Goal: Find specific page/section: Find specific page/section

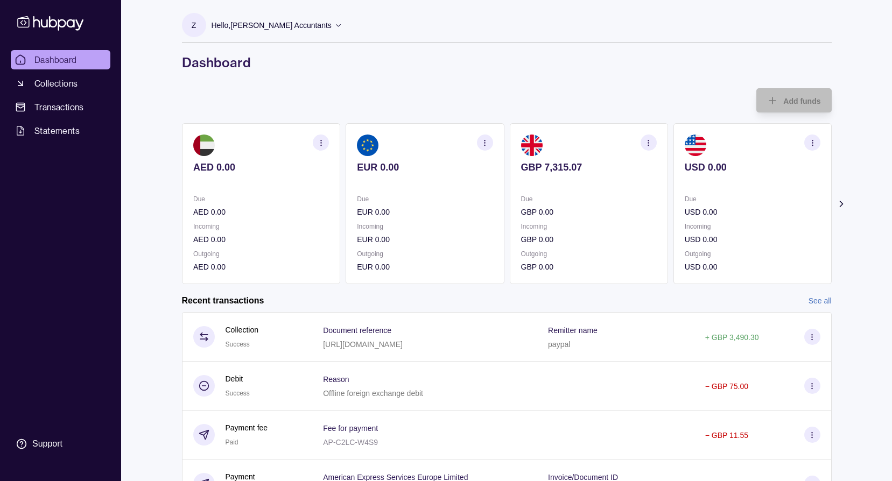
click at [322, 140] on icon "button" at bounding box center [321, 143] width 8 height 8
click at [240, 145] on link "View transactions" at bounding box center [241, 143] width 59 height 12
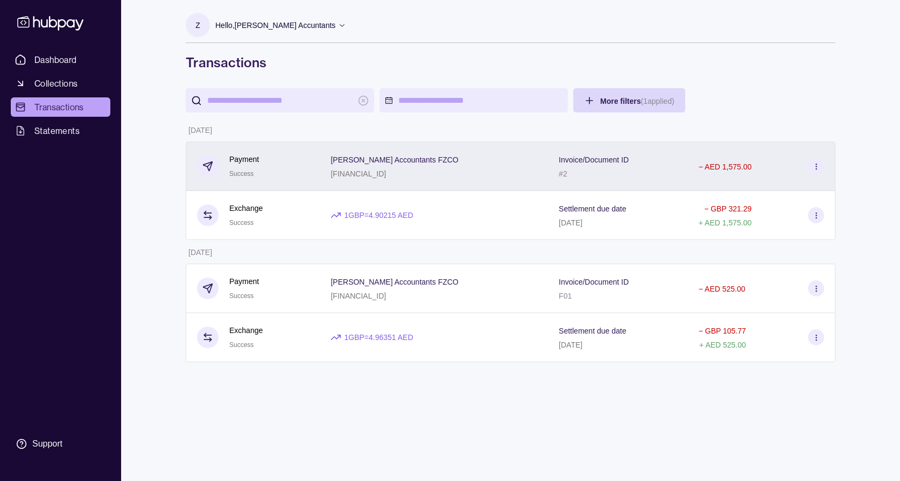
click at [812, 167] on icon at bounding box center [816, 167] width 8 height 8
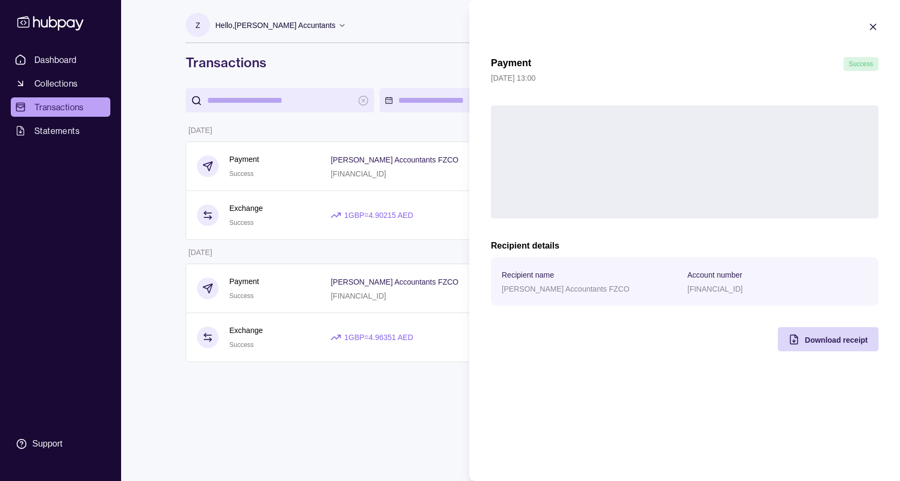
click at [875, 26] on icon "button" at bounding box center [873, 27] width 11 height 11
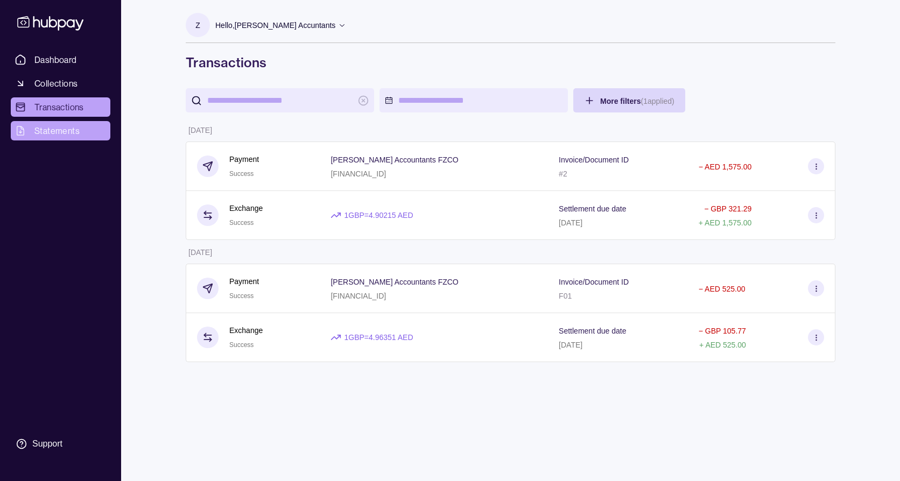
click at [65, 131] on span "Statements" at bounding box center [56, 130] width 45 height 13
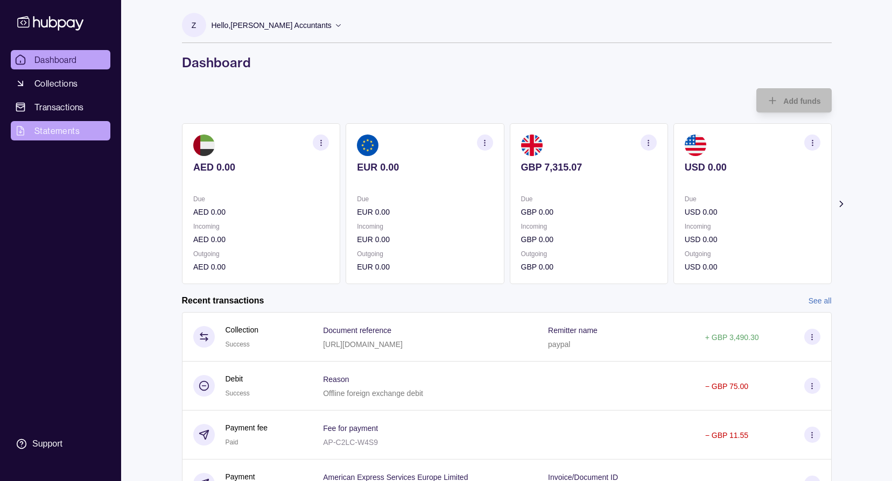
click at [57, 128] on span "Statements" at bounding box center [56, 130] width 45 height 13
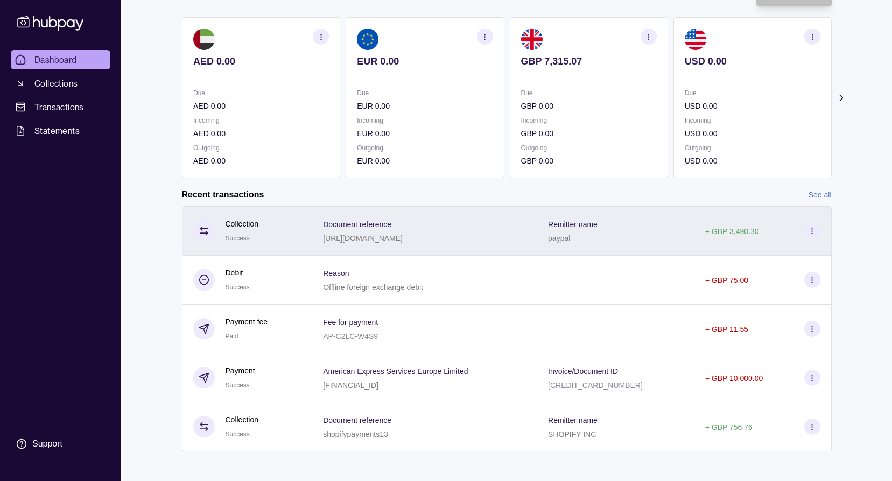
scroll to position [108, 0]
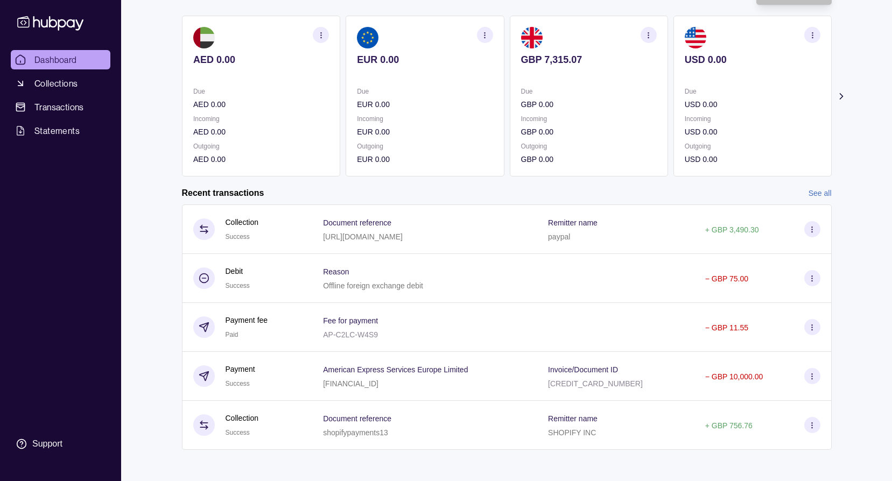
click at [816, 194] on link "See all" at bounding box center [820, 193] width 23 height 12
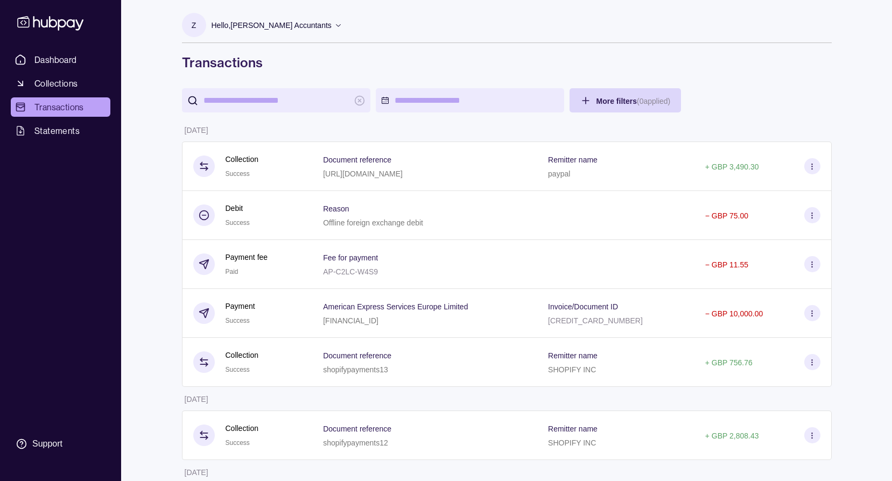
click at [288, 22] on div "Hello, Zyla Accuntants" at bounding box center [277, 25] width 131 height 23
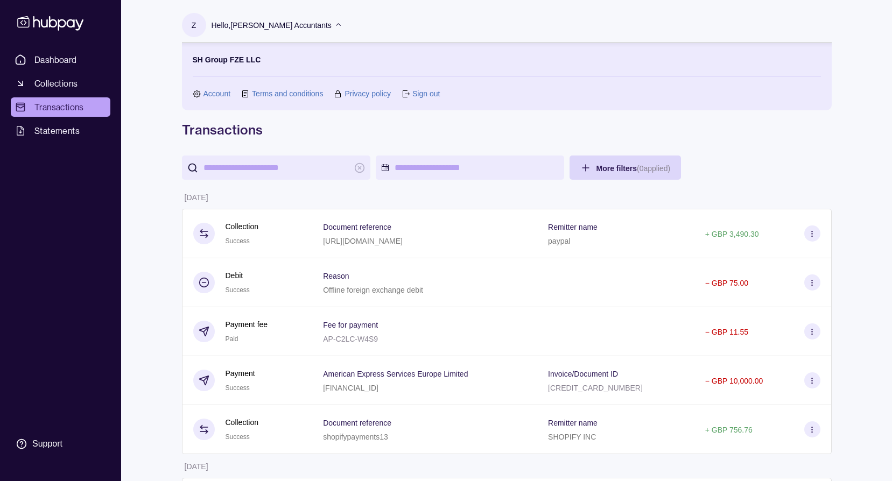
click at [334, 22] on icon at bounding box center [338, 25] width 8 height 8
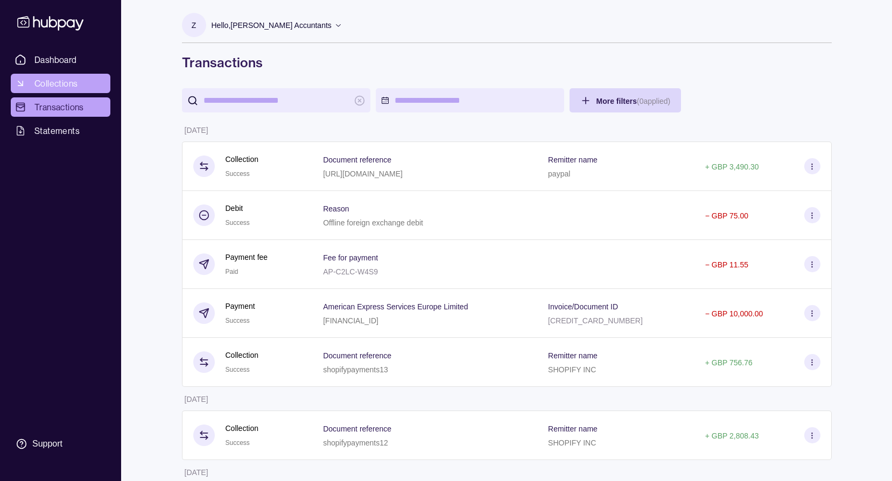
click at [50, 87] on span "Collections" at bounding box center [55, 83] width 43 height 13
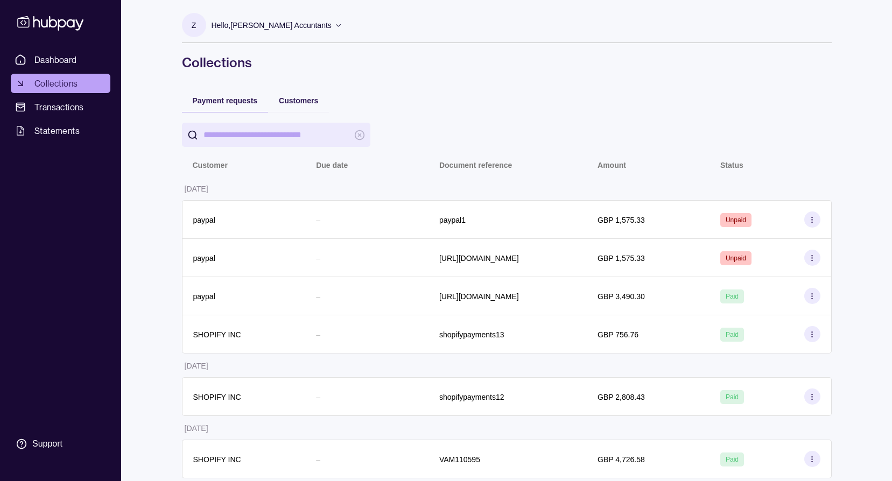
click at [52, 118] on ul "Dashboard Collections Transactions Statements" at bounding box center [61, 95] width 100 height 90
click at [53, 109] on span "Transactions" at bounding box center [59, 107] width 50 height 13
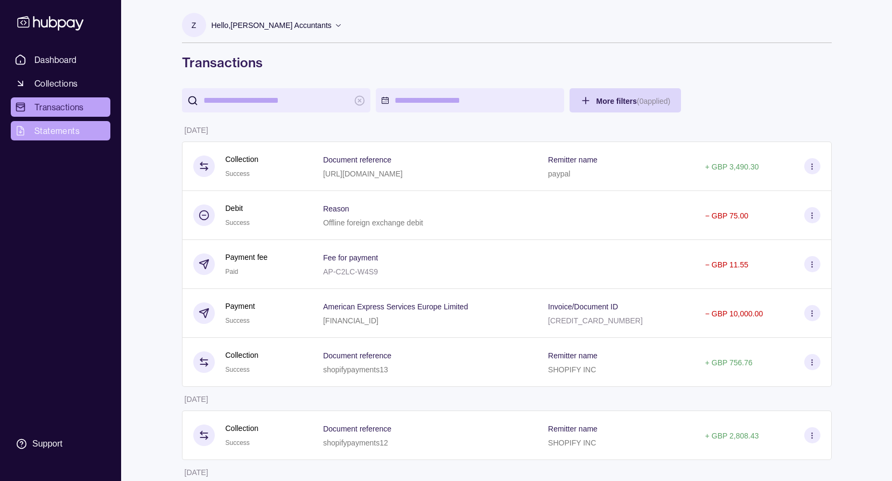
click at [59, 137] on link "Statements" at bounding box center [61, 130] width 100 height 19
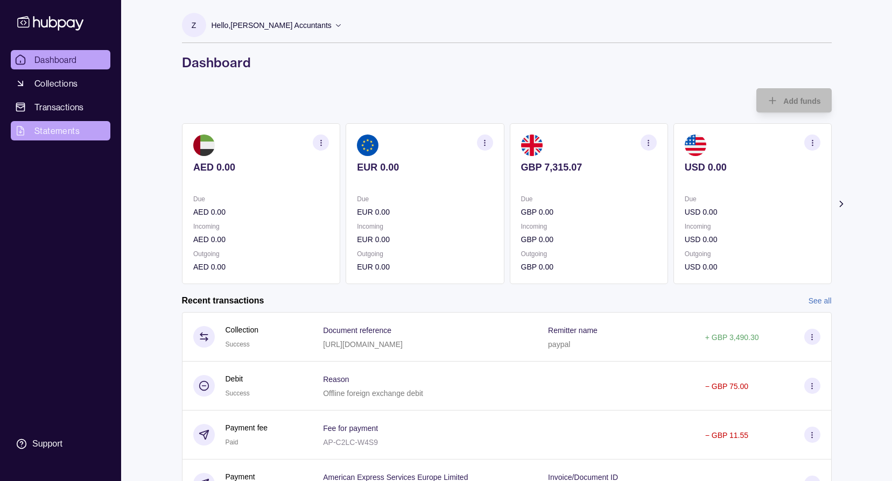
click at [48, 134] on span "Statements" at bounding box center [56, 130] width 45 height 13
click at [322, 139] on icon "button" at bounding box center [321, 143] width 8 height 8
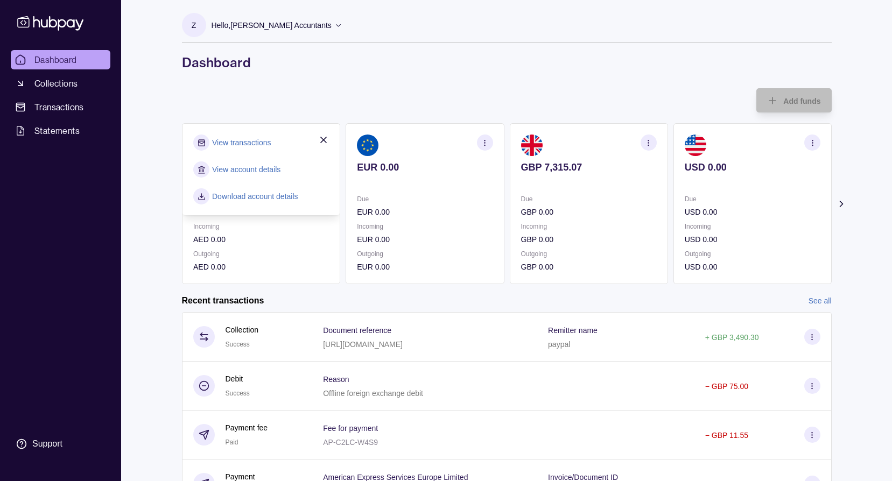
click at [258, 171] on link "View account details" at bounding box center [246, 170] width 68 height 12
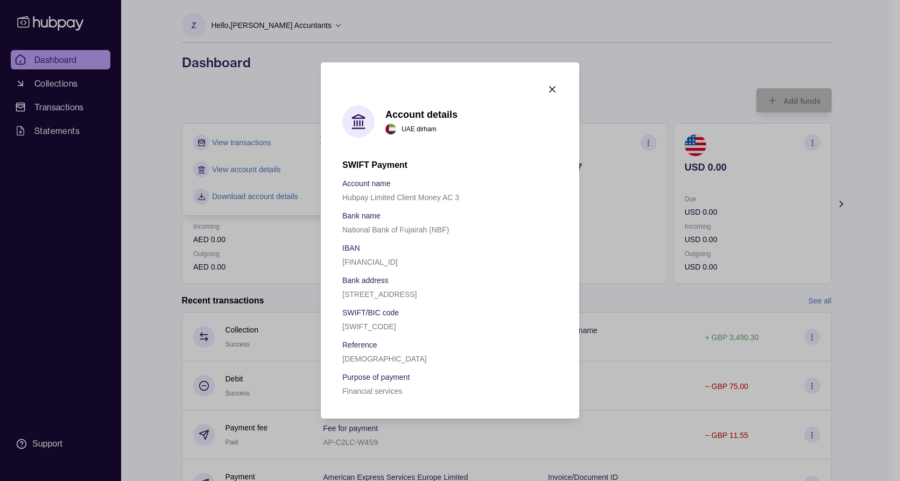
click at [555, 91] on icon "button" at bounding box center [552, 89] width 11 height 11
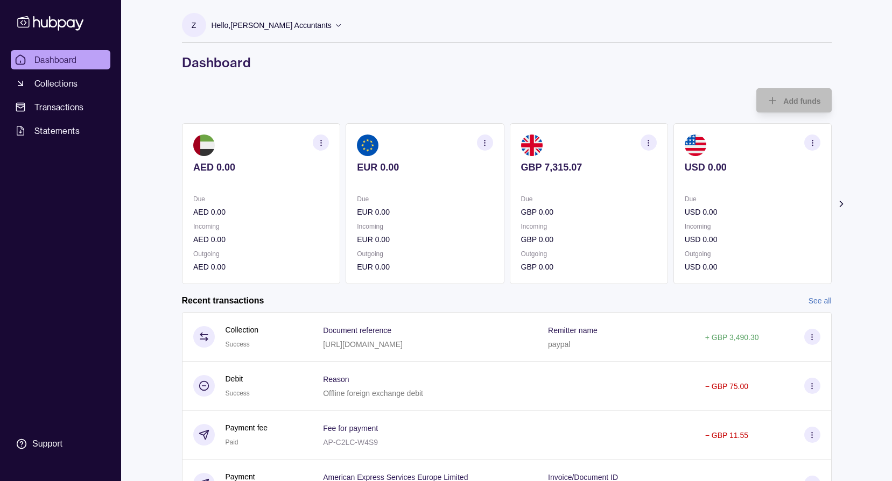
click at [325, 142] on section "button" at bounding box center [321, 143] width 16 height 16
click at [255, 199] on link "Download account details" at bounding box center [255, 197] width 86 height 12
click at [328, 141] on section "AED 0.00 Due AED 0.00 Incoming AED 0.00 Outgoing AED 0.00" at bounding box center [261, 203] width 158 height 161
click at [320, 142] on icon "button" at bounding box center [321, 143] width 8 height 8
click at [277, 145] on section "View transactions" at bounding box center [261, 143] width 136 height 16
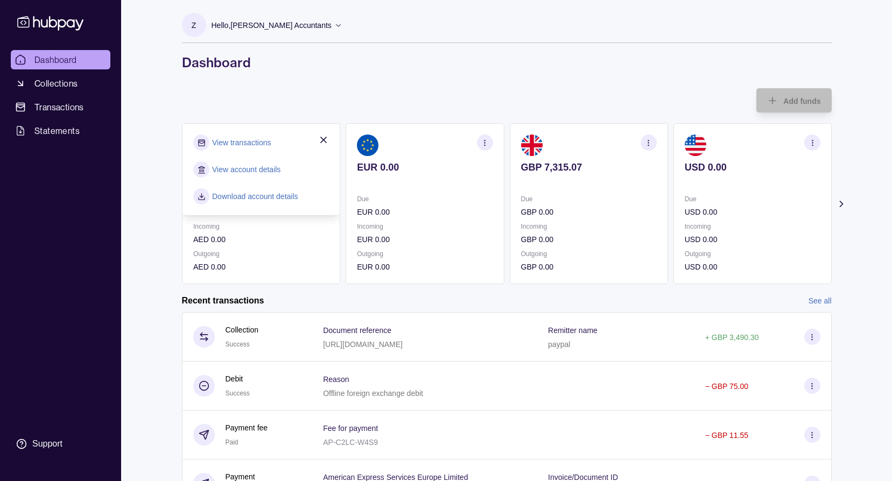
click at [260, 144] on link "View transactions" at bounding box center [241, 143] width 59 height 12
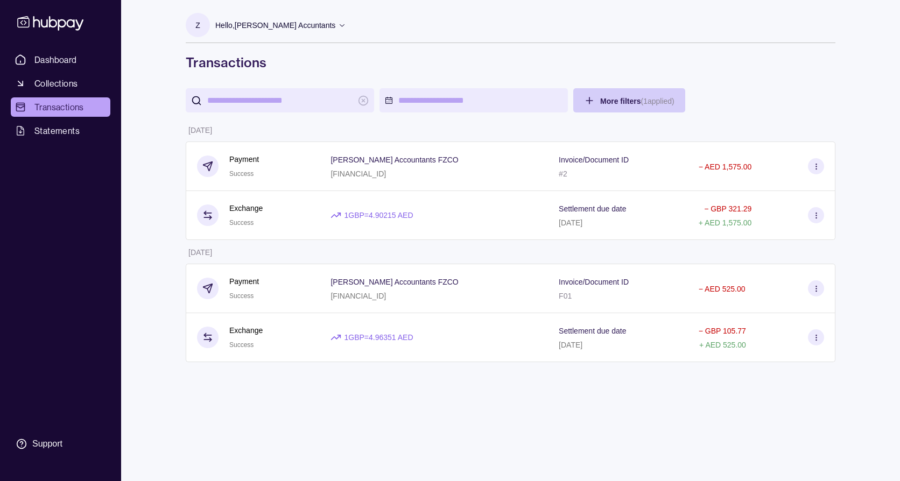
click at [602, 98] on html "Dashboard Collections Transactions Statements Support Z Hello, Zyla Accuntants …" at bounding box center [450, 240] width 900 height 481
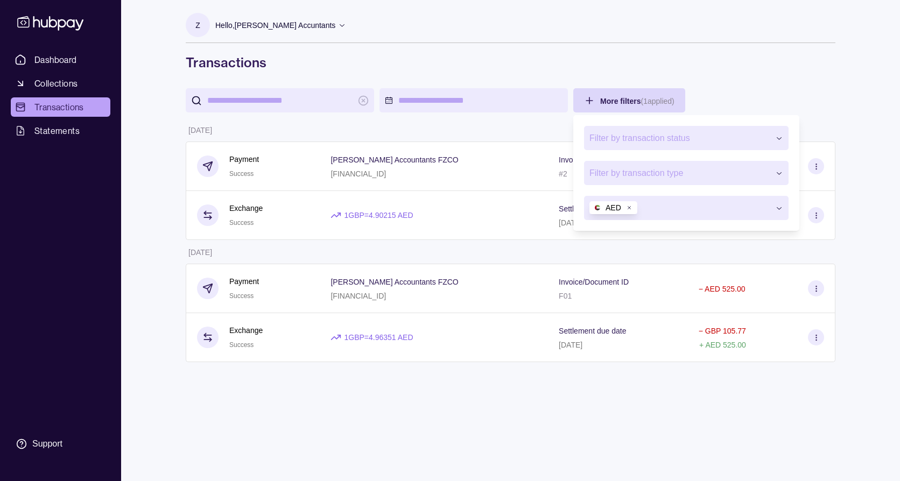
click at [714, 78] on html "Dashboard Collections Transactions Statements Support Z Hello, Zyla Accuntants …" at bounding box center [450, 240] width 900 height 481
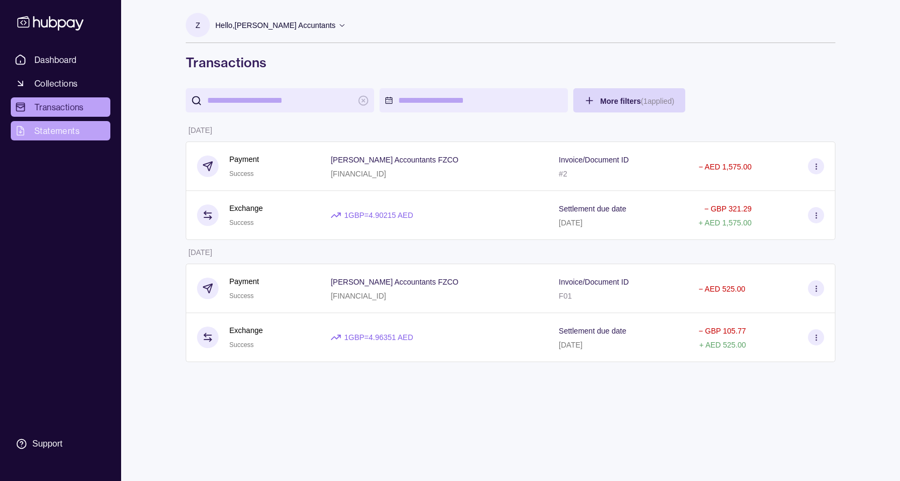
click at [75, 132] on span "Statements" at bounding box center [56, 130] width 45 height 13
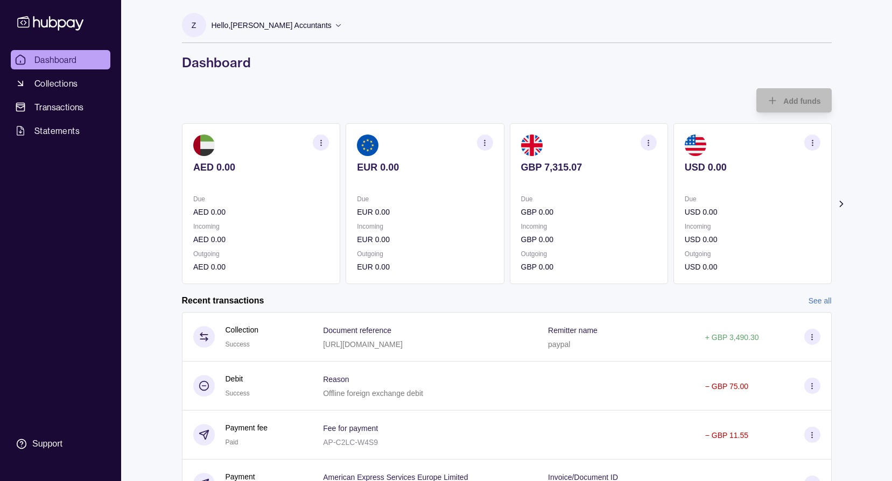
click at [650, 142] on icon "button" at bounding box center [648, 143] width 8 height 8
click at [569, 142] on link "View transactions" at bounding box center [568, 143] width 59 height 12
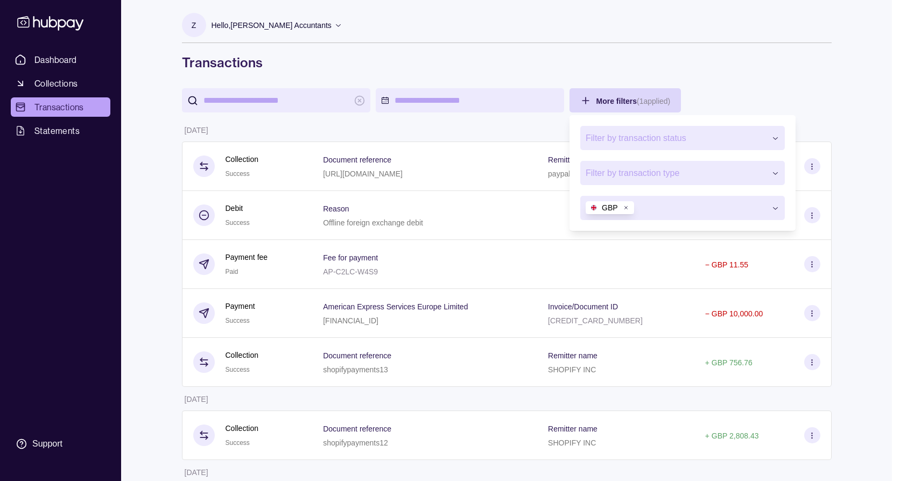
click at [765, 139] on button "Filter by transaction status" at bounding box center [682, 138] width 205 height 24
click at [717, 135] on span "Filter by transaction status" at bounding box center [676, 138] width 180 height 13
click at [747, 136] on span "Filter by transaction status" at bounding box center [676, 138] width 180 height 13
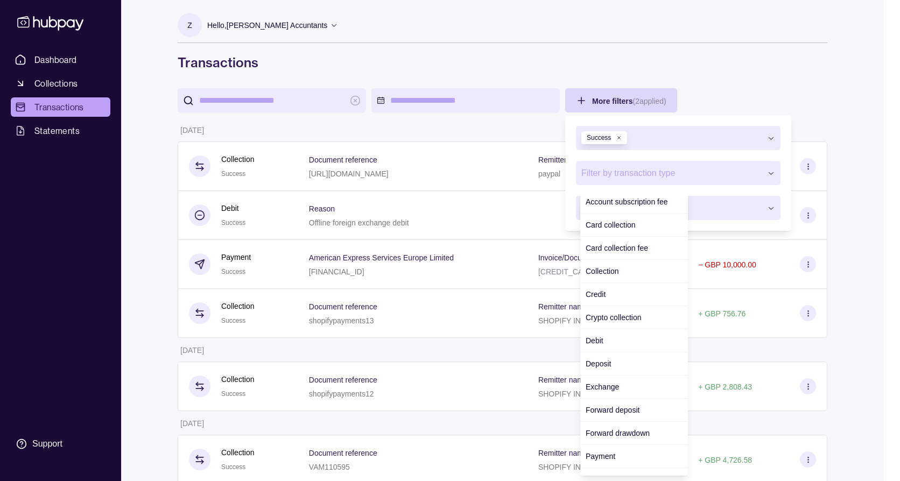
click at [755, 171] on span "Filter by transaction type" at bounding box center [671, 173] width 180 height 13
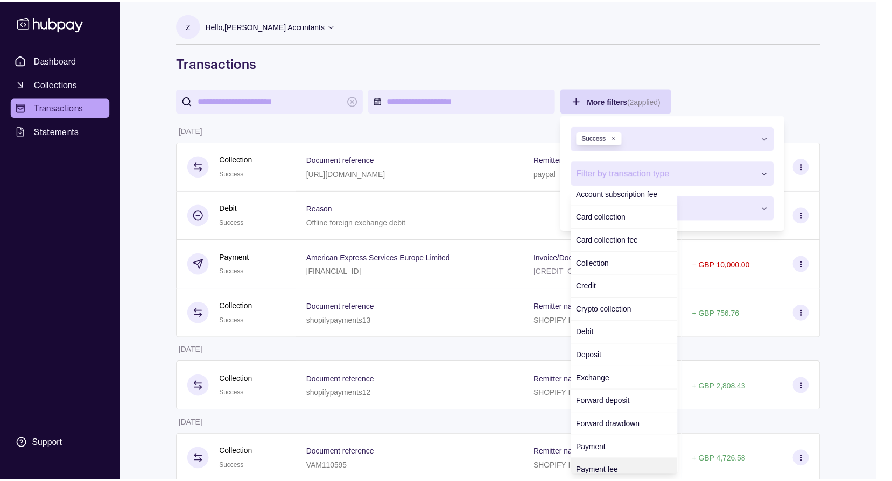
scroll to position [16, 0]
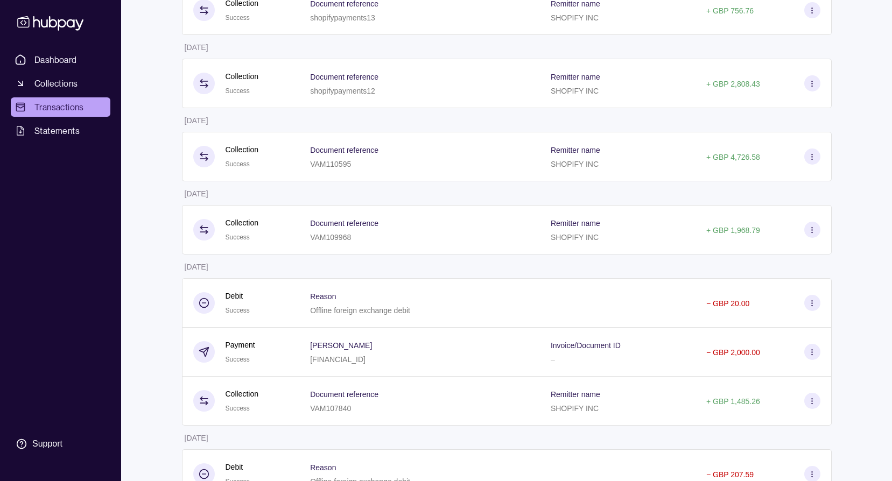
scroll to position [0, 0]
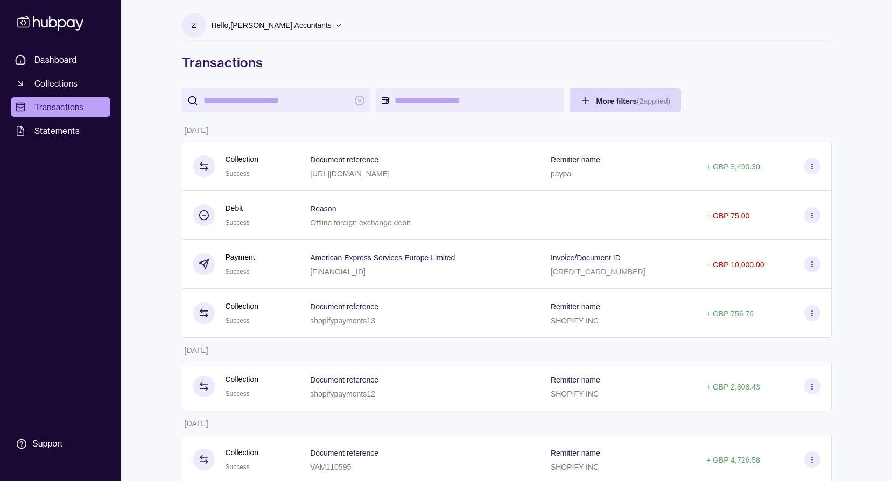
drag, startPoint x: 57, startPoint y: 58, endPoint x: 68, endPoint y: 63, distance: 12.5
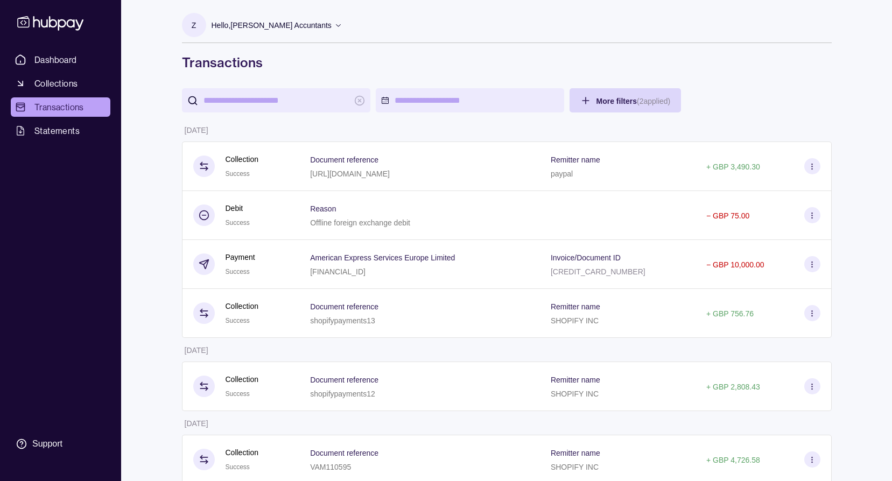
drag, startPoint x: 587, startPoint y: 98, endPoint x: 592, endPoint y: 99, distance: 5.5
drag, startPoint x: 595, startPoint y: 106, endPoint x: 602, endPoint y: 107, distance: 6.5
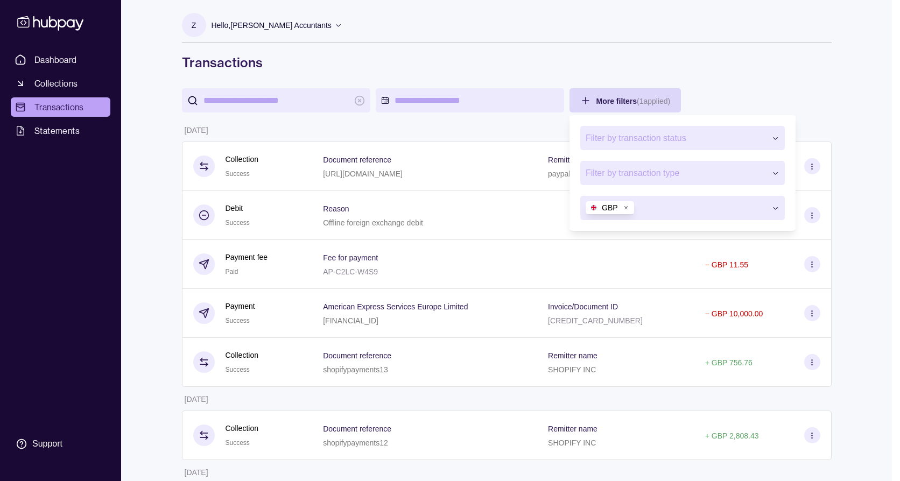
click at [627, 207] on icon "button" at bounding box center [626, 208] width 3 height 3
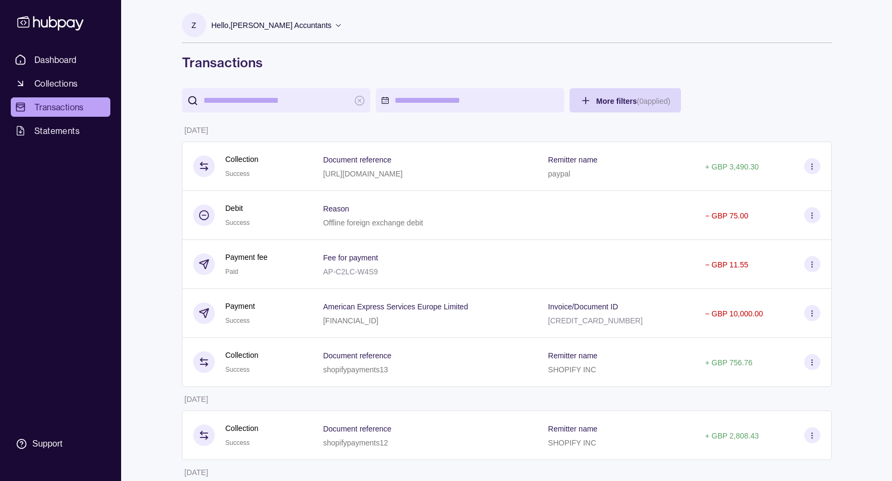
click at [243, 94] on input "search" at bounding box center [276, 100] width 145 height 24
click at [266, 97] on input "search" at bounding box center [276, 100] width 145 height 24
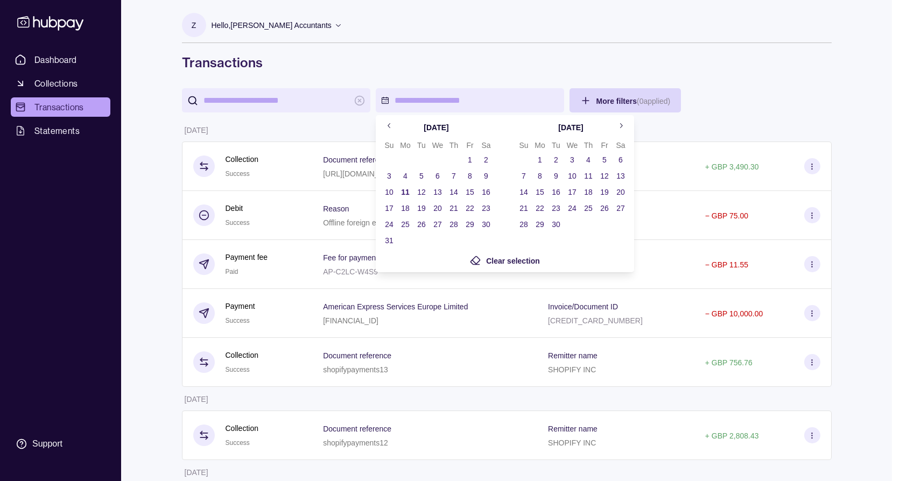
click at [387, 124] on icon "Go to previous month" at bounding box center [389, 126] width 8 height 8
click at [423, 157] on button "1" at bounding box center [421, 159] width 15 height 15
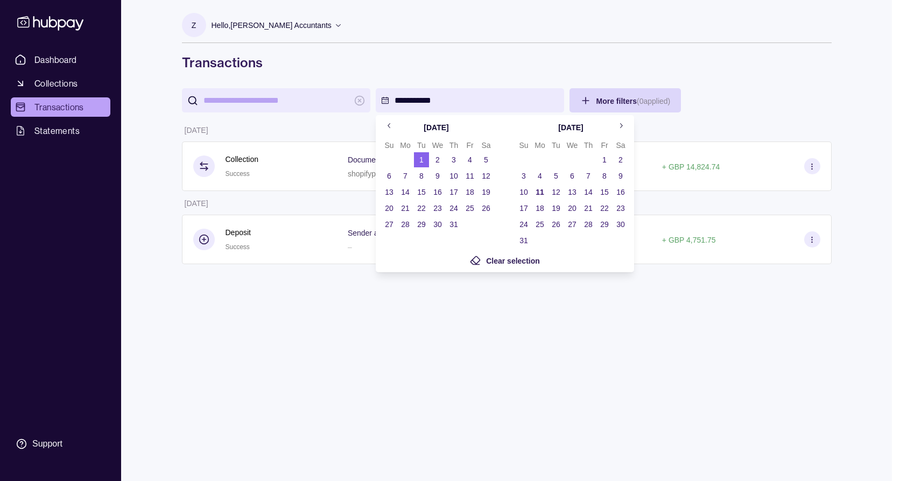
click at [455, 225] on button "31" at bounding box center [453, 224] width 15 height 15
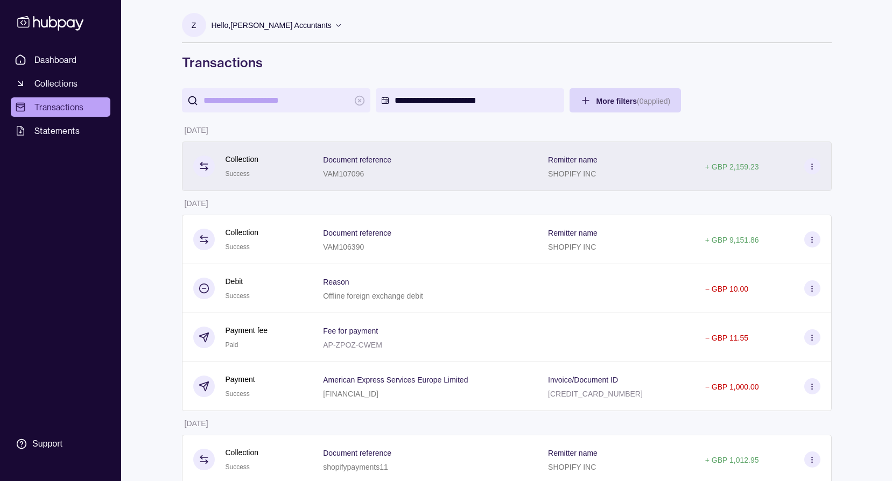
click at [812, 161] on section at bounding box center [812, 166] width 16 height 16
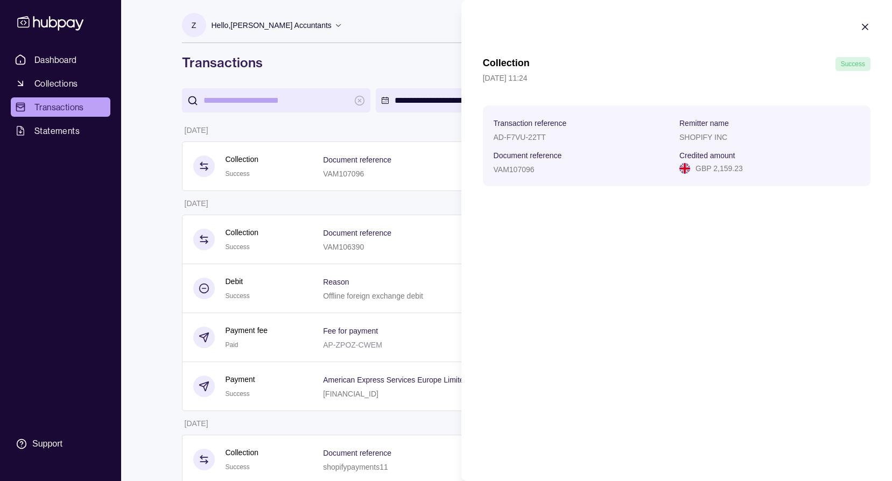
click at [871, 19] on section "Collection Success [DATE] 11:24 Transaction reference AD-F7VU-22TT Remitter nam…" at bounding box center [676, 104] width 431 height 208
click at [868, 28] on icon "button" at bounding box center [865, 27] width 11 height 11
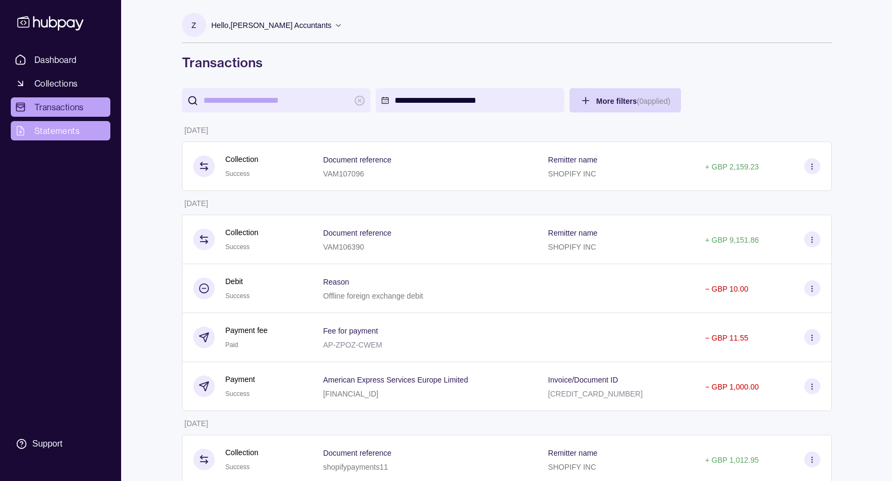
click at [61, 138] on link "Statements" at bounding box center [61, 130] width 100 height 19
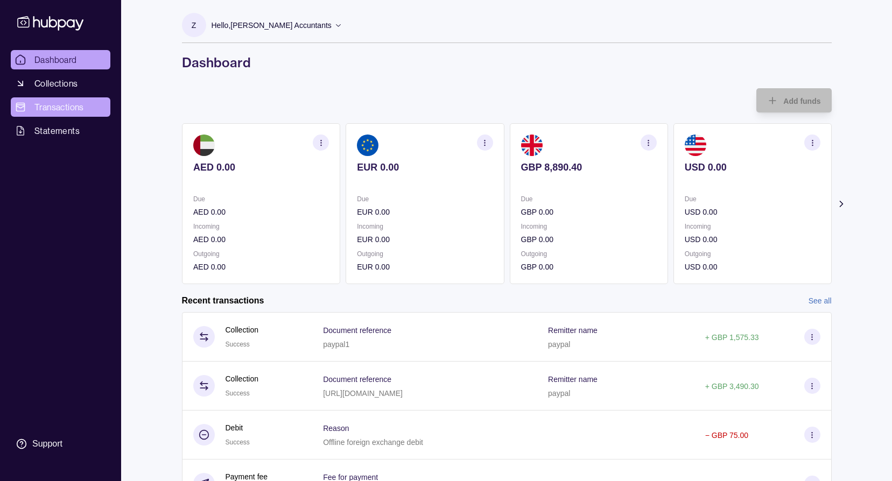
click at [63, 108] on span "Transactions" at bounding box center [59, 107] width 50 height 13
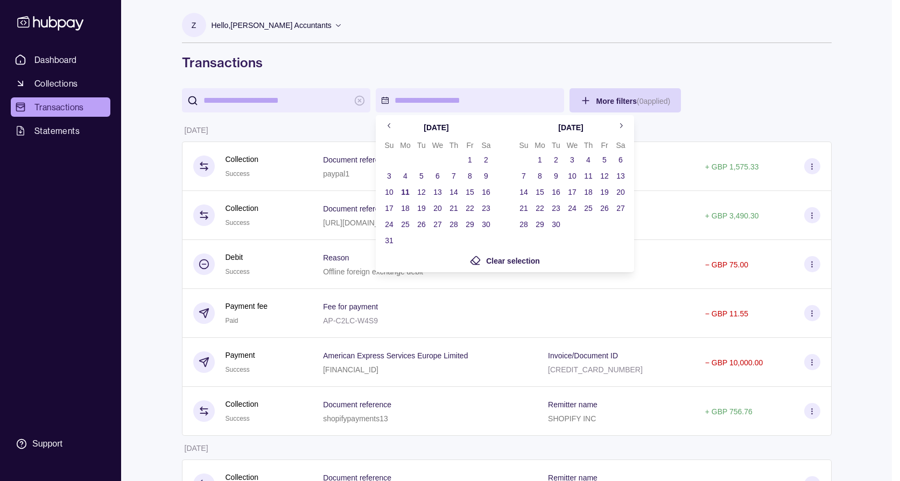
click at [390, 129] on icon "Go to previous month" at bounding box center [389, 126] width 8 height 8
click at [423, 157] on button "1" at bounding box center [421, 159] width 15 height 15
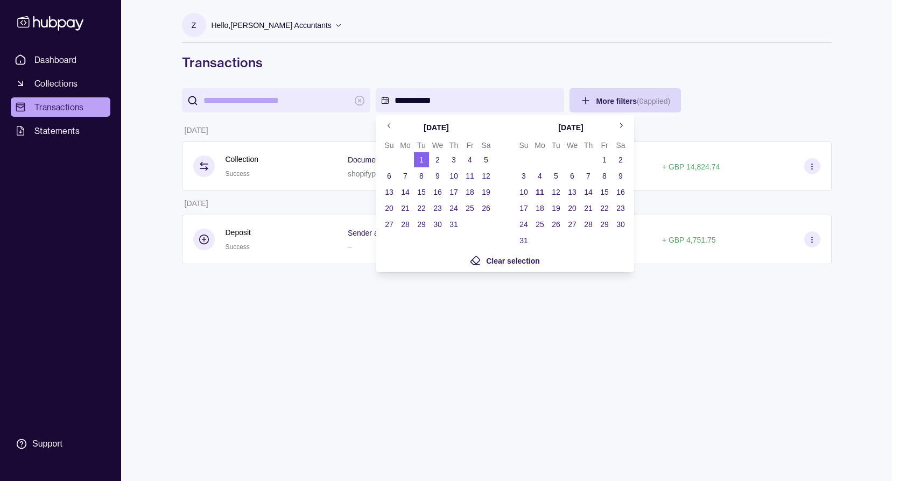
click at [452, 220] on button "31" at bounding box center [453, 224] width 15 height 15
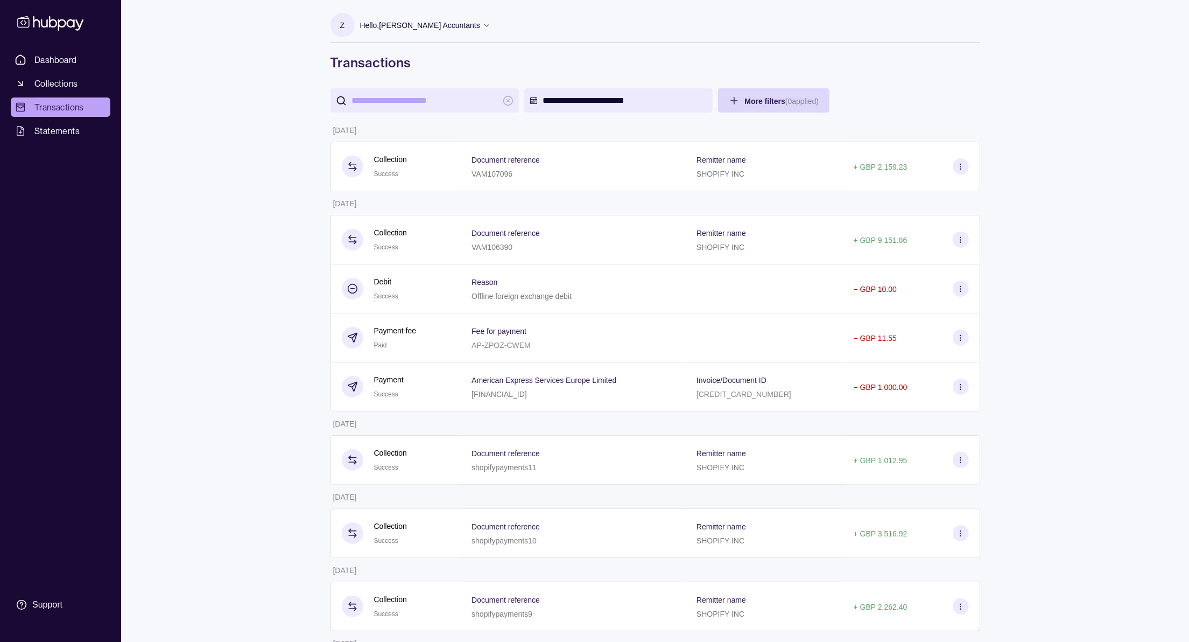
click at [78, 128] on span "Statements" at bounding box center [56, 130] width 45 height 13
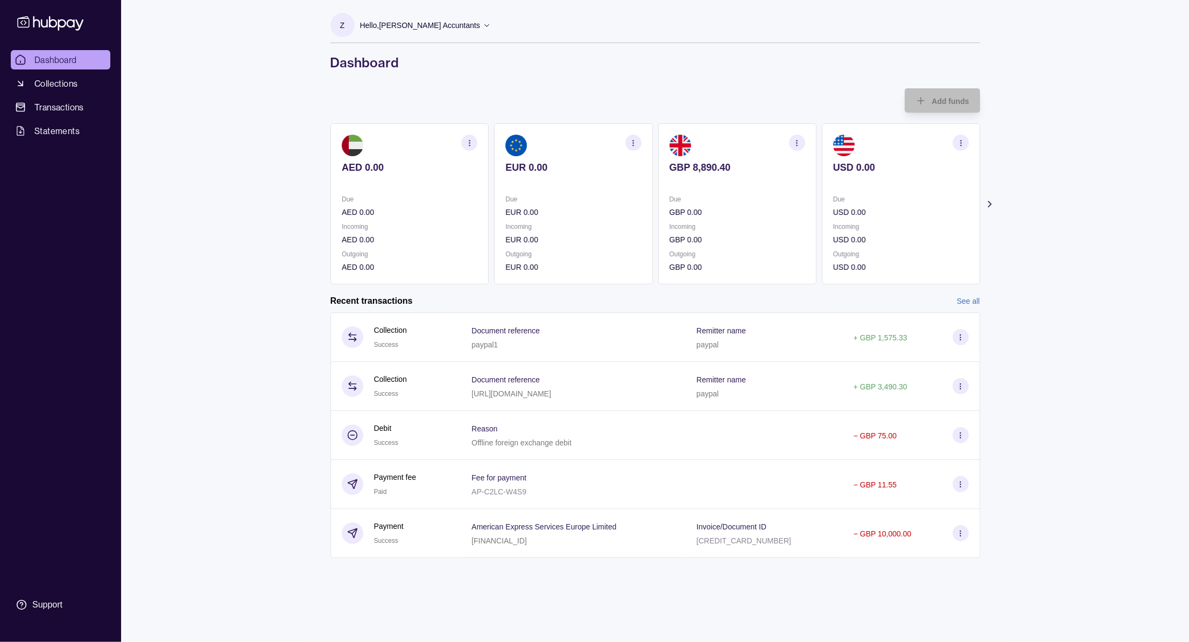
click at [795, 143] on icon "button" at bounding box center [797, 143] width 8 height 8
click at [720, 144] on link "View transactions" at bounding box center [717, 143] width 59 height 12
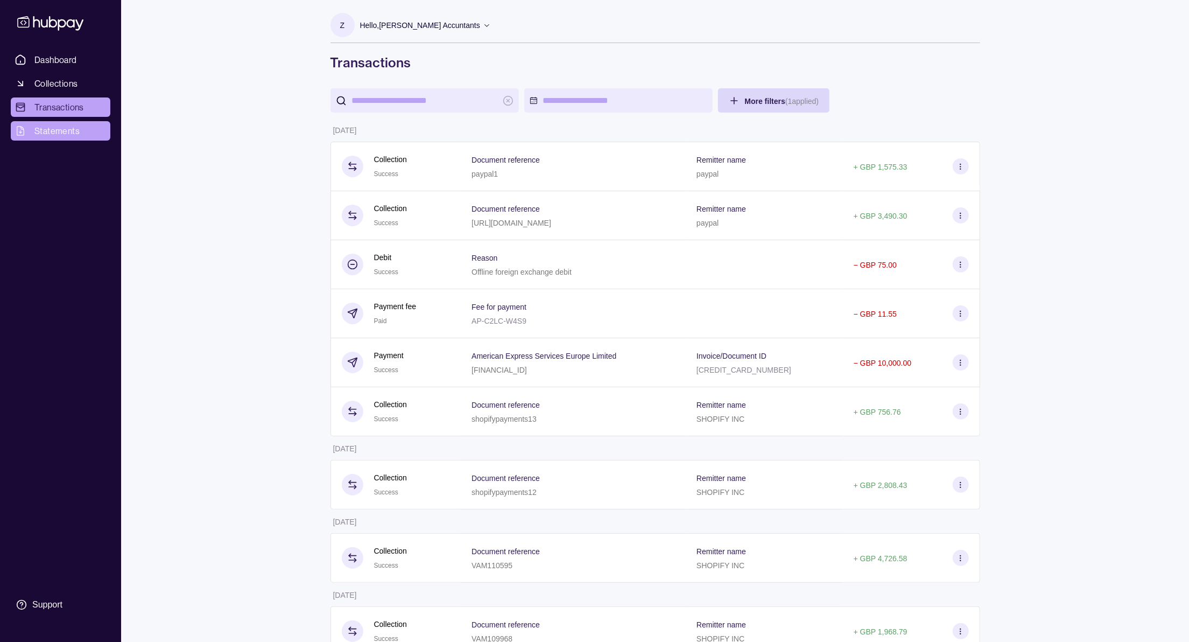
click at [58, 128] on span "Statements" at bounding box center [56, 130] width 45 height 13
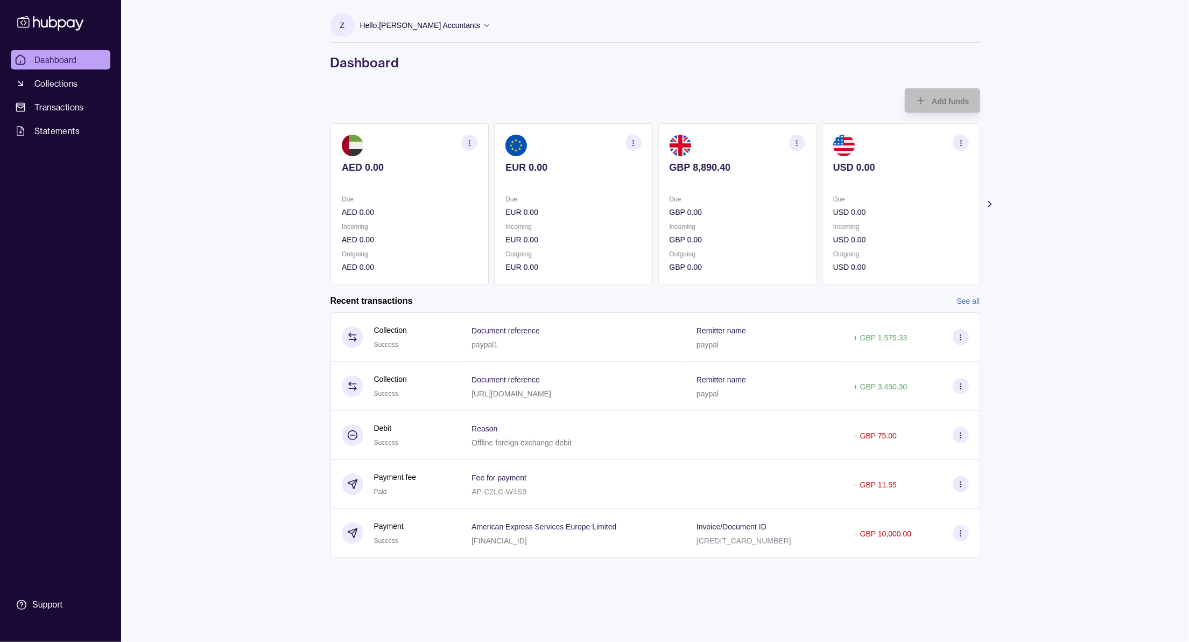
click at [352, 61] on h1 "Dashboard" at bounding box center [656, 62] width 650 height 17
drag, startPoint x: 352, startPoint y: 61, endPoint x: 307, endPoint y: 109, distance: 65.9
click at [307, 109] on div "Dashboard Collections Transactions Statements Support Z Hello, [PERSON_NAME] Ac…" at bounding box center [594, 321] width 1189 height 642
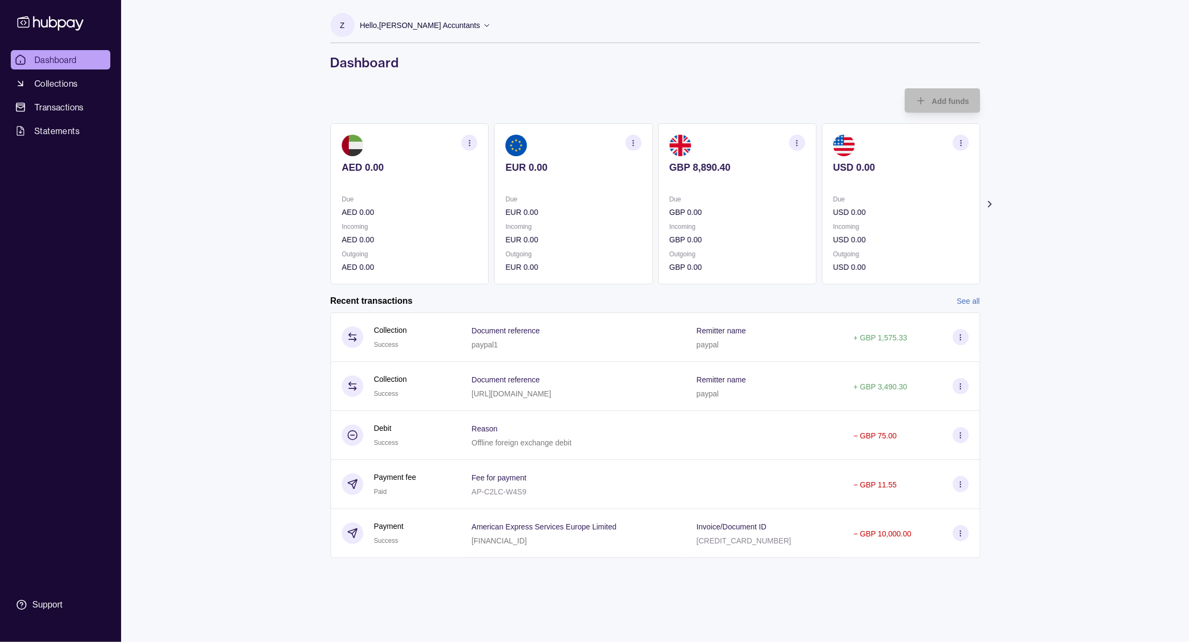
click at [900, 199] on icon at bounding box center [989, 204] width 11 height 11
click at [59, 124] on span "Statements" at bounding box center [56, 130] width 45 height 13
click at [61, 115] on link "Transactions" at bounding box center [61, 106] width 100 height 19
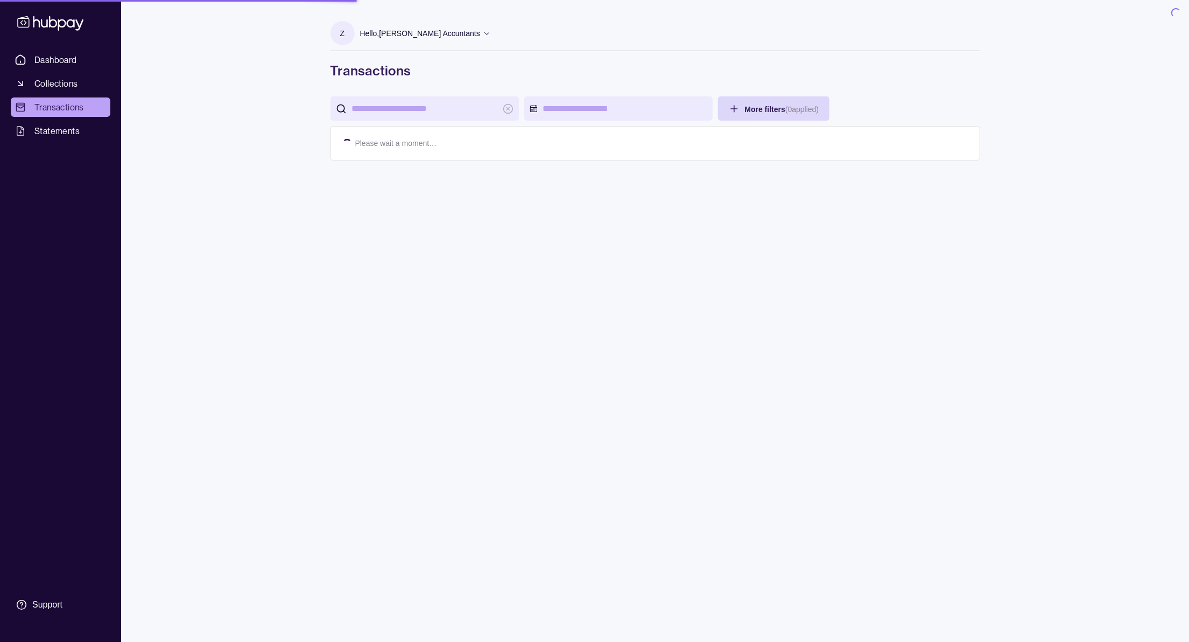
click at [67, 128] on span "Statements" at bounding box center [56, 130] width 45 height 13
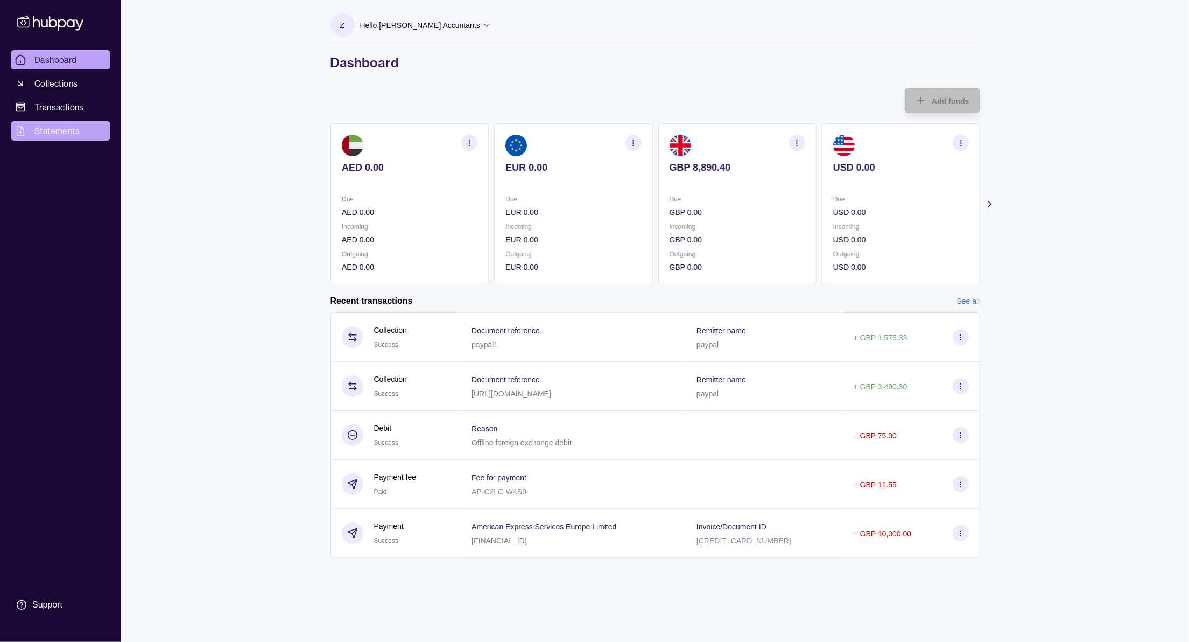
click at [67, 127] on span "Statements" at bounding box center [56, 130] width 45 height 13
click at [39, 128] on span "Statements" at bounding box center [56, 130] width 45 height 13
click at [53, 125] on span "Statements" at bounding box center [56, 130] width 45 height 13
click at [69, 123] on link "Statements" at bounding box center [61, 130] width 100 height 19
click at [85, 131] on link "Statements" at bounding box center [61, 130] width 100 height 19
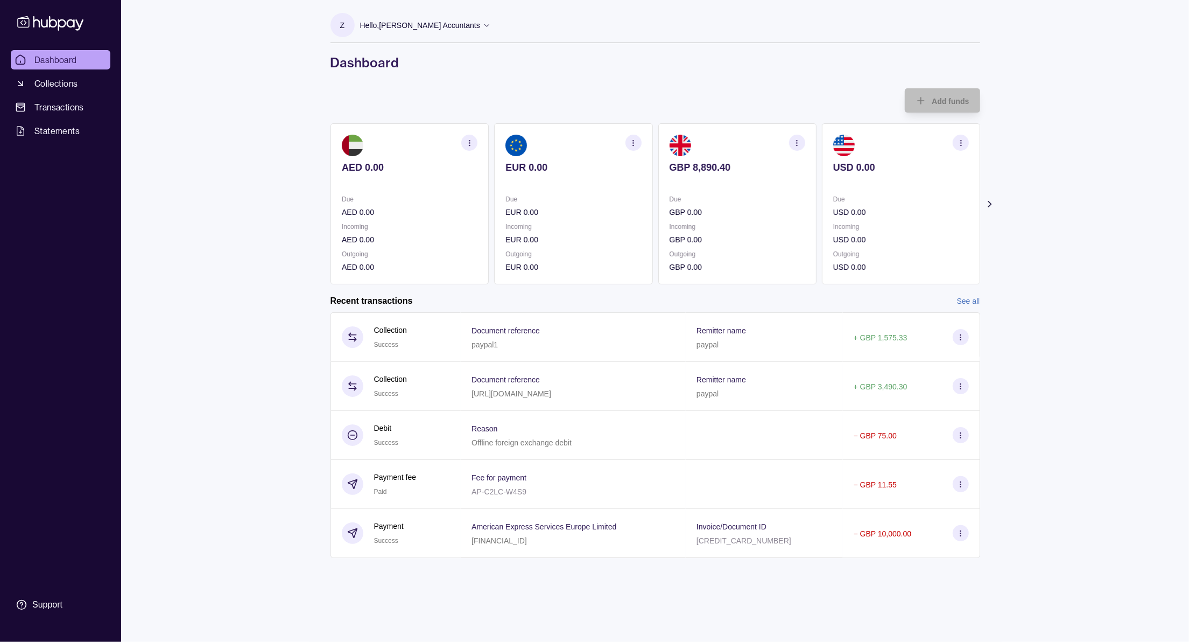
scroll to position [32, 0]
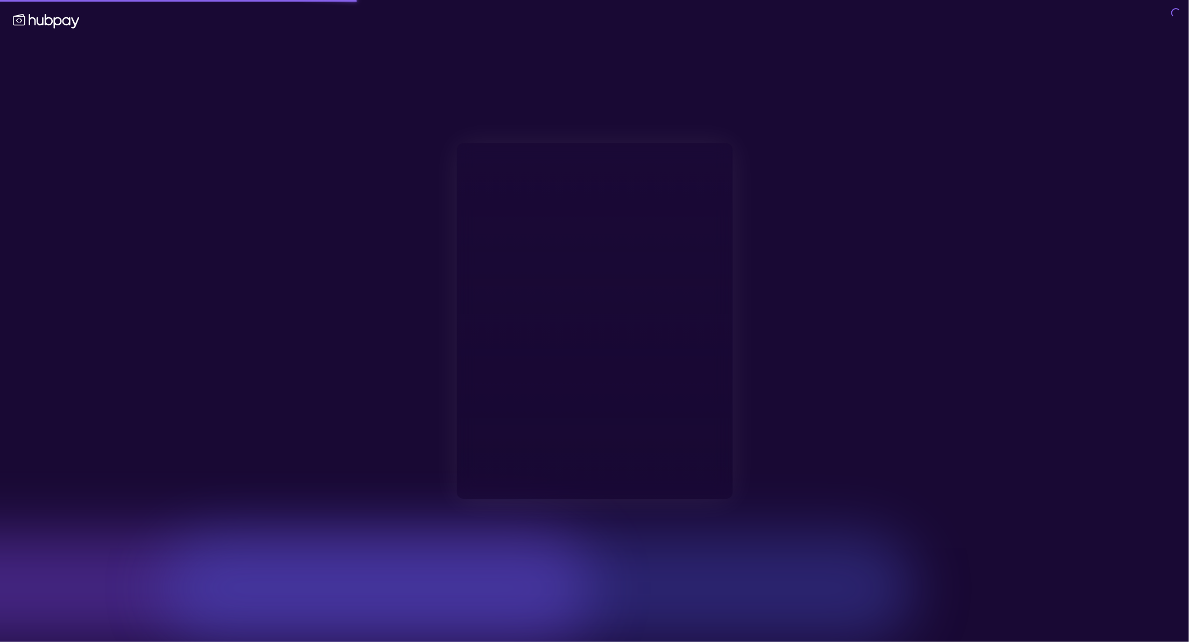
type input "**********"
